Goal: Book appointment/travel/reservation

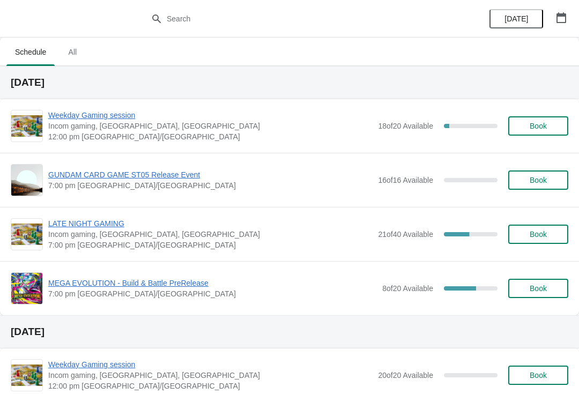
click at [168, 283] on span "MEGA EVOLUTION - Build & Battle PreRelease" at bounding box center [212, 283] width 328 height 11
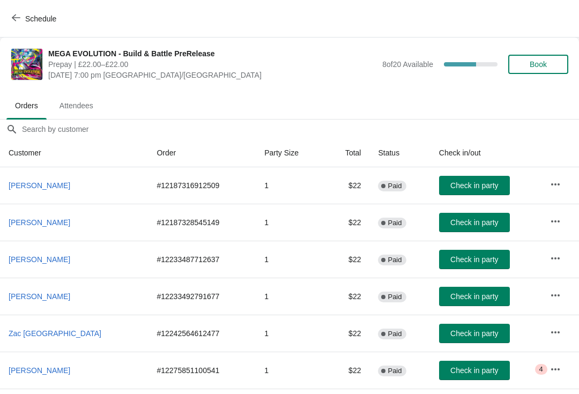
click at [544, 61] on span "Book" at bounding box center [537, 64] width 17 height 9
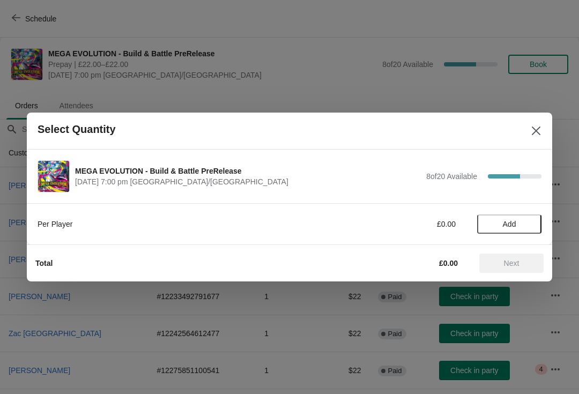
click at [506, 225] on span "Add" at bounding box center [509, 224] width 13 height 9
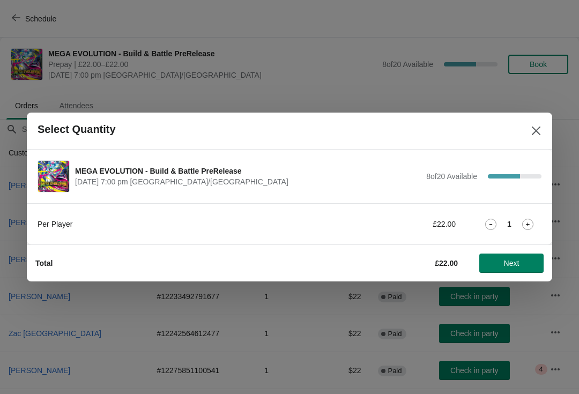
click at [524, 264] on span "Next" at bounding box center [511, 263] width 47 height 9
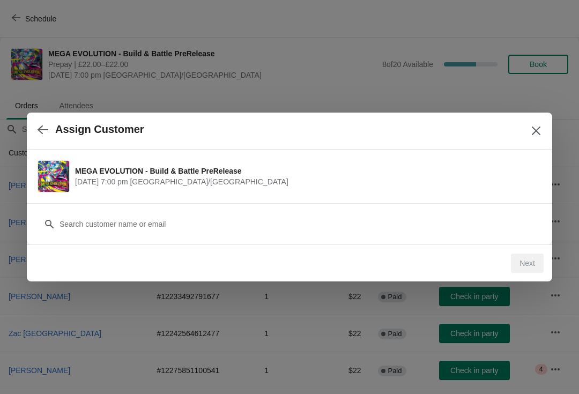
click at [255, 206] on div "Customer" at bounding box center [290, 219] width 504 height 30
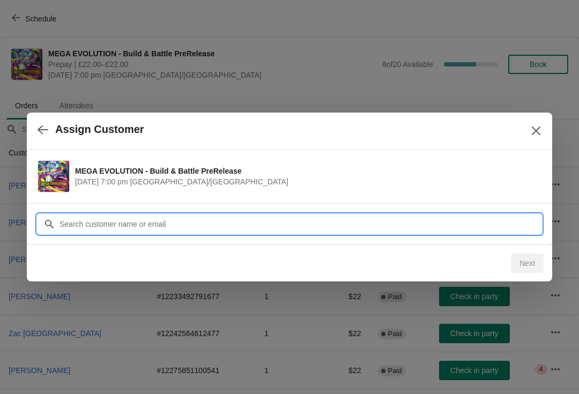
click at [311, 227] on input "Customer" at bounding box center [300, 223] width 482 height 19
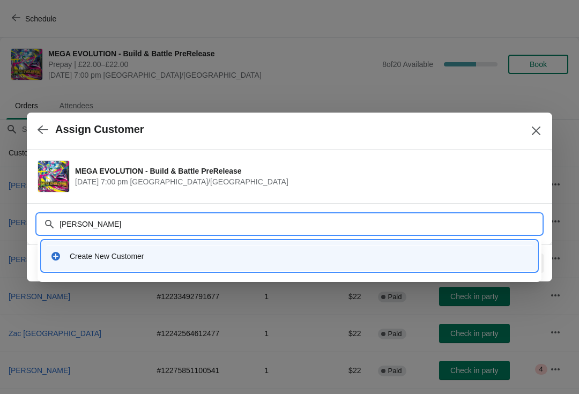
type input "[PERSON_NAME]"
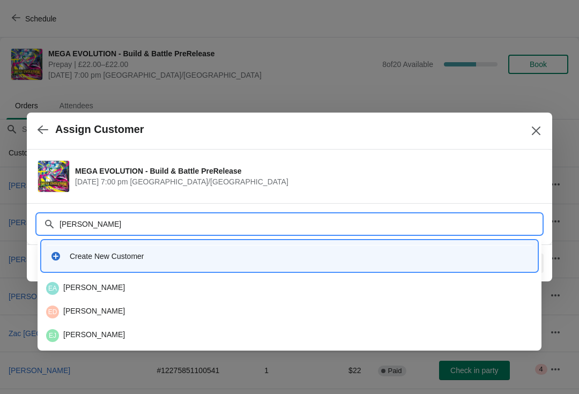
click at [134, 315] on div "ED [PERSON_NAME]" at bounding box center [289, 311] width 487 height 13
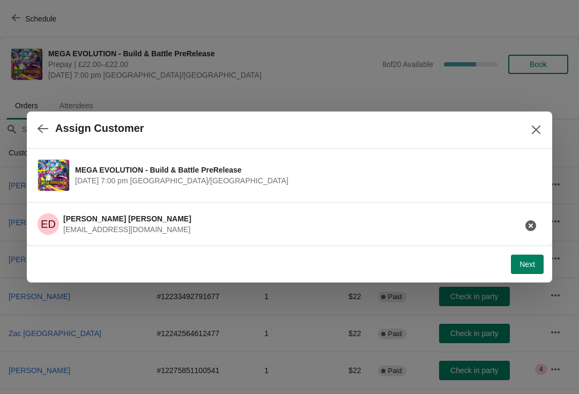
click at [536, 268] on button "Next" at bounding box center [527, 264] width 33 height 19
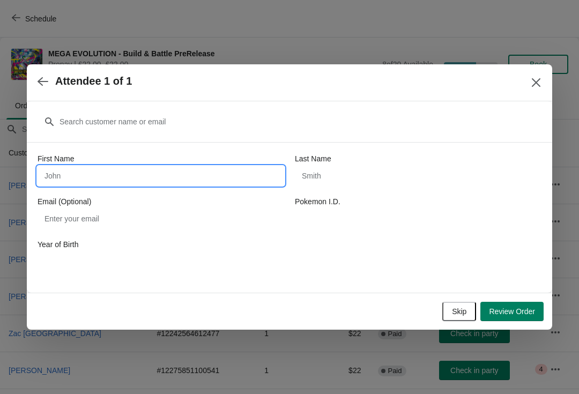
click at [185, 175] on input "First Name" at bounding box center [161, 175] width 246 height 19
type input "[PERSON_NAME]"
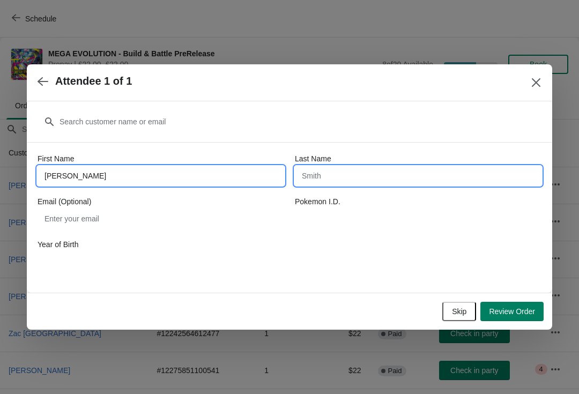
click at [341, 182] on input "Last Name" at bounding box center [418, 175] width 246 height 19
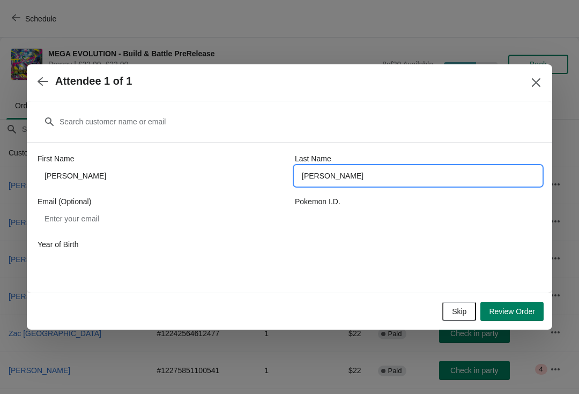
type input "[PERSON_NAME]"
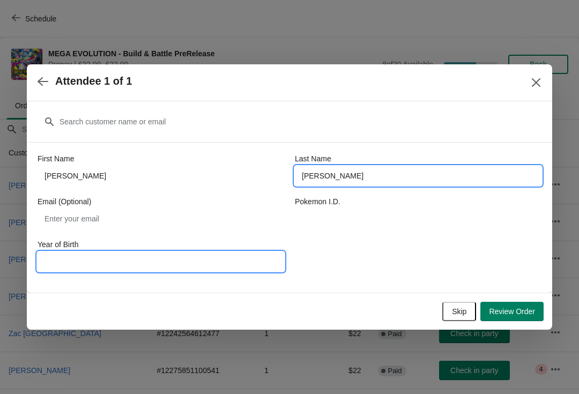
click at [175, 270] on input "Year of Birth" at bounding box center [161, 261] width 246 height 19
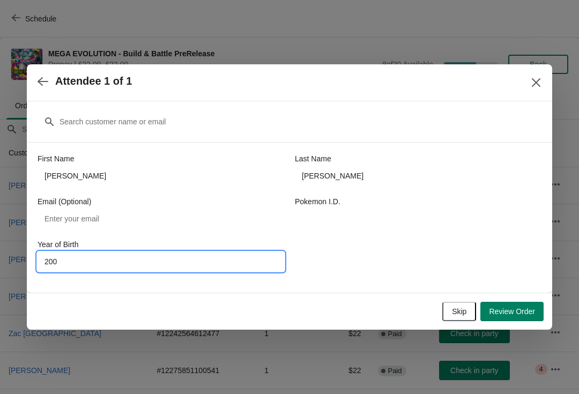
type input "2005"
